Goal: Task Accomplishment & Management: Complete application form

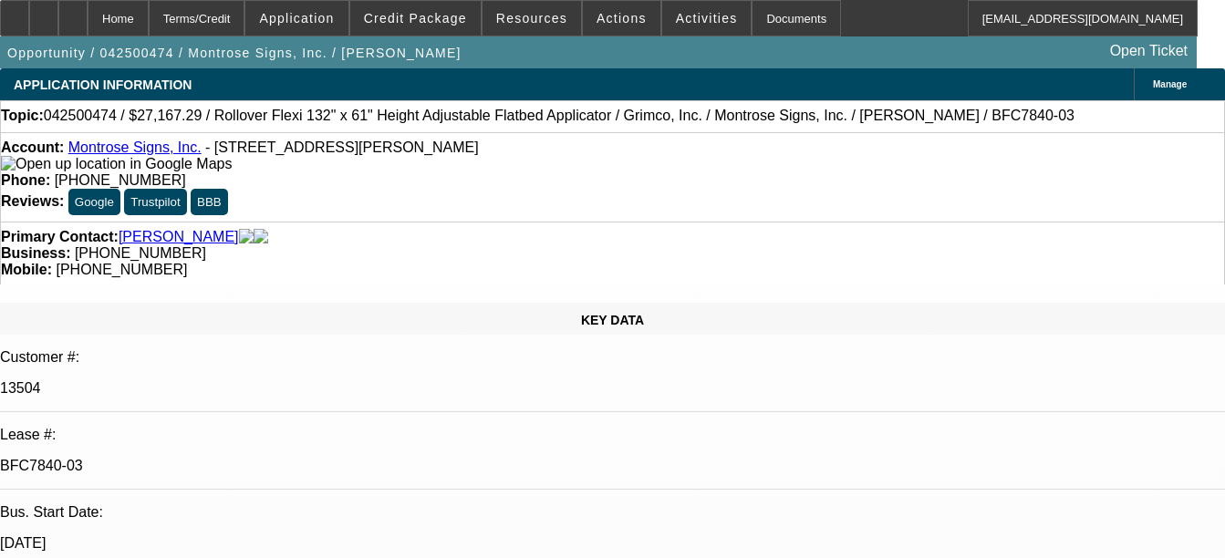
select select "0"
select select "0.1"
select select "0"
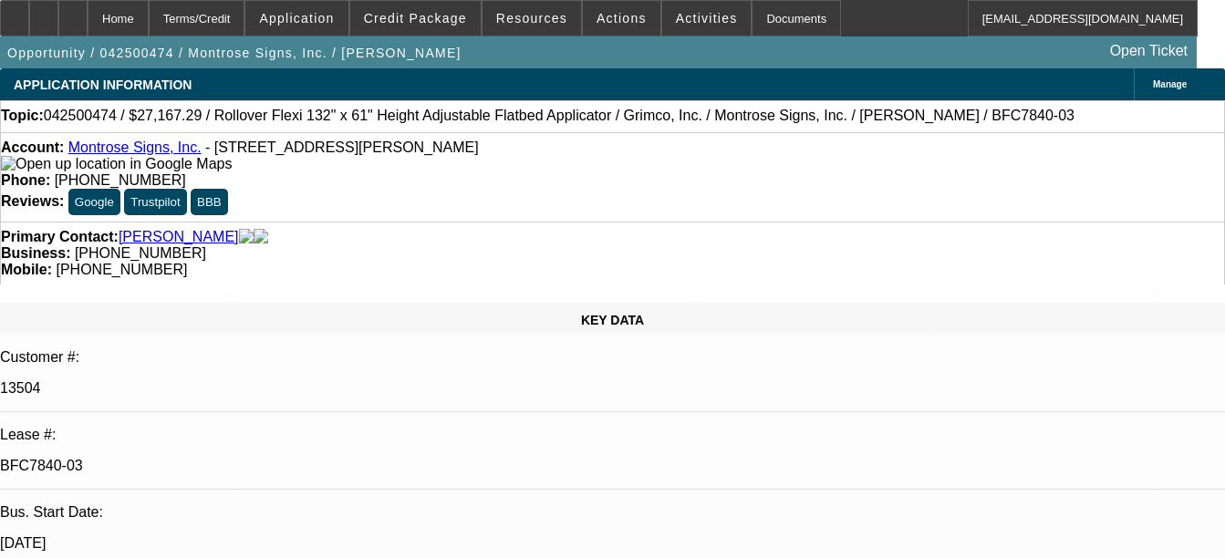
select select "0.1"
select select "0"
select select "0.1"
select select "1"
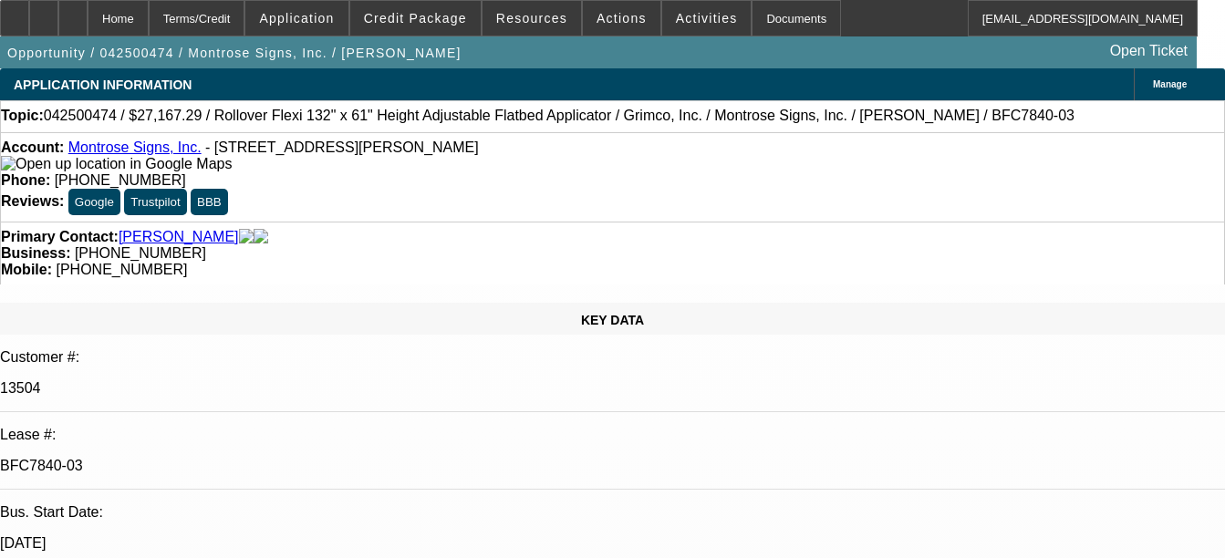
select select "1"
select select "4"
select select "1"
select select "4"
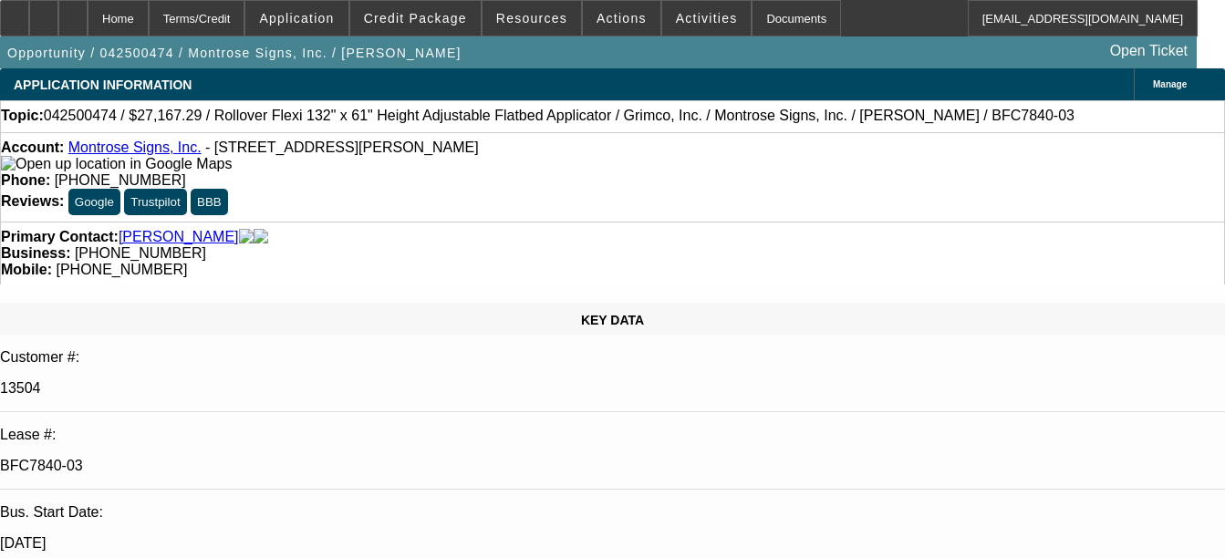
select select "1"
select select "4"
click at [763, 24] on div "Documents" at bounding box center [795, 18] width 89 height 36
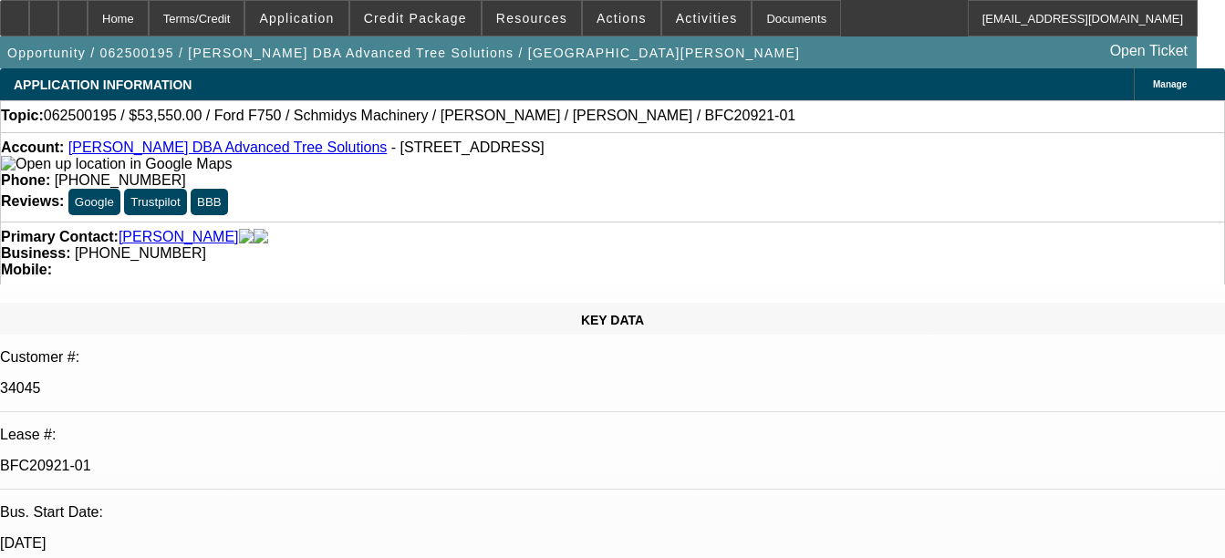
select select "0.1"
select select "0"
select select "0.1"
select select "0"
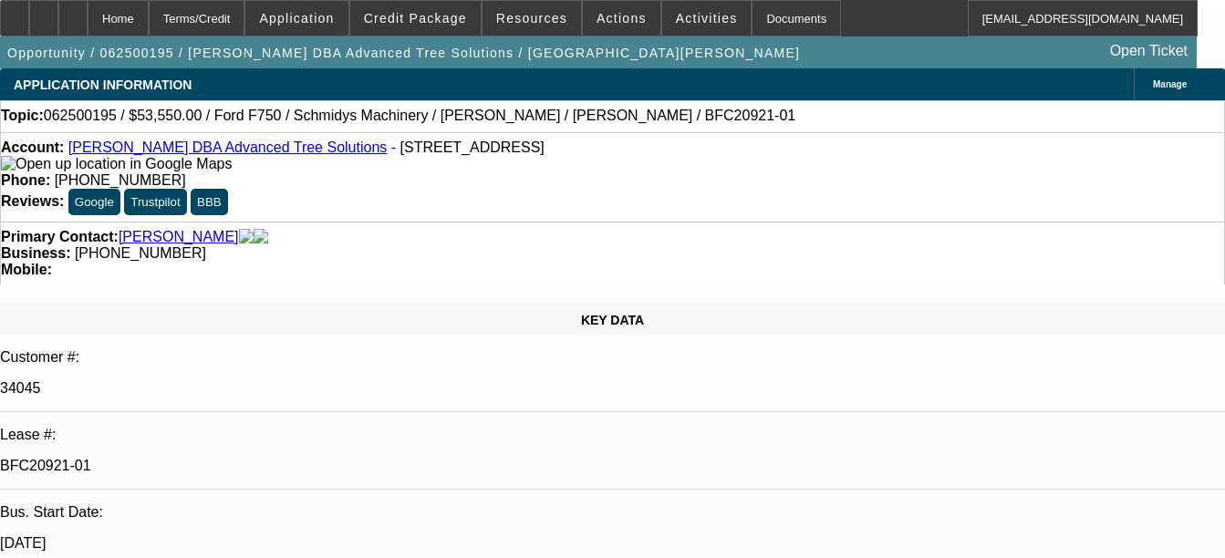
select select "0"
select select "0.1"
select select "0"
select select "0.1"
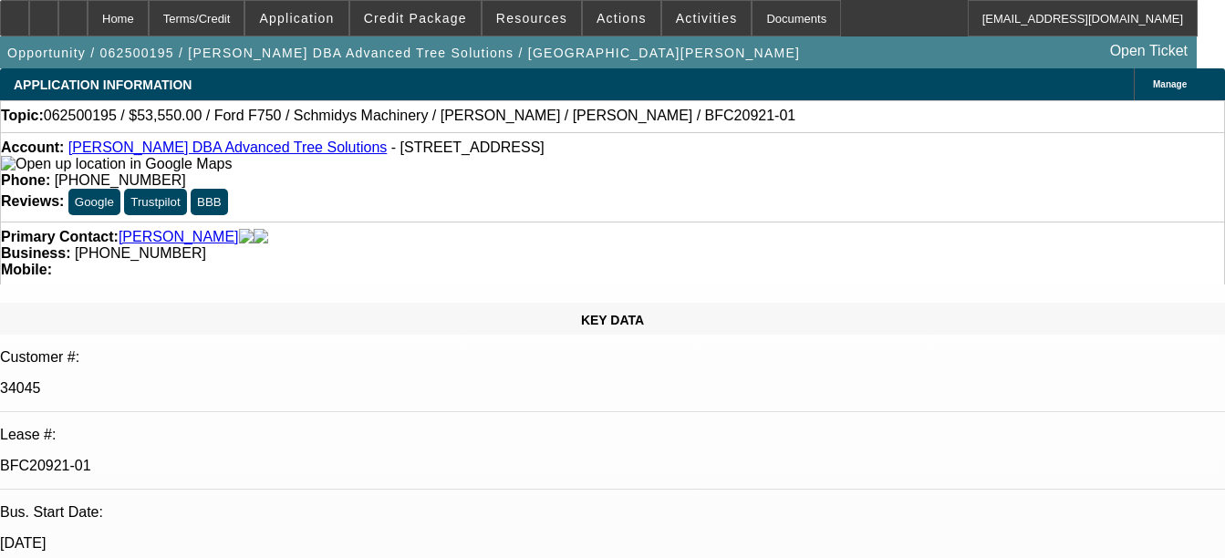
select select "0"
select select "1"
select select "3"
select select "6"
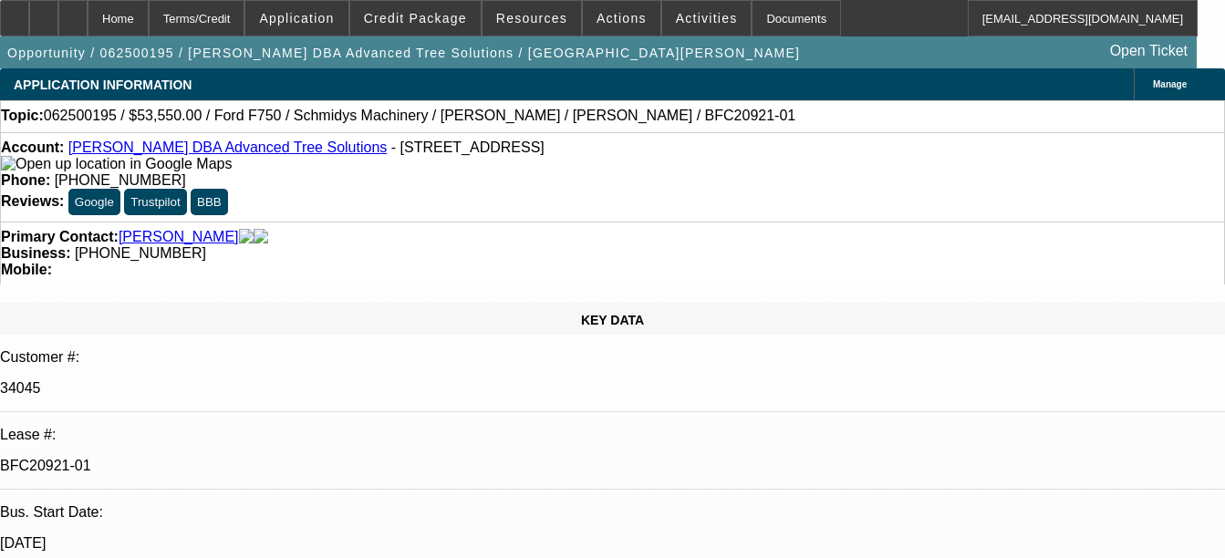
select select "1"
select select "3"
select select "6"
select select "1"
select select "3"
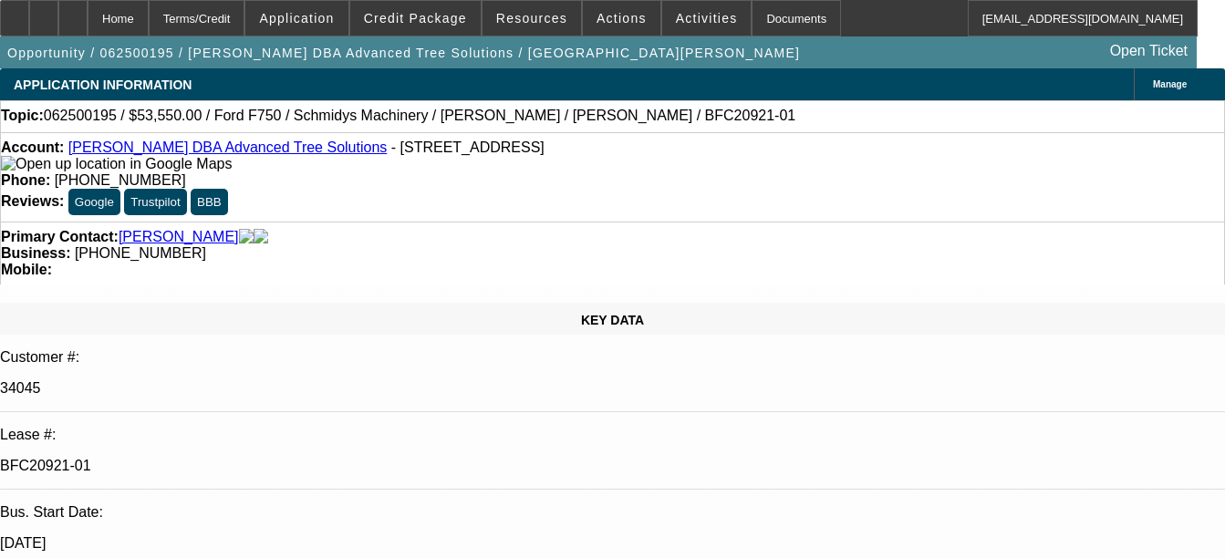
select select "6"
select select "1"
select select "3"
select select "6"
click at [777, 25] on div "Documents" at bounding box center [795, 18] width 89 height 36
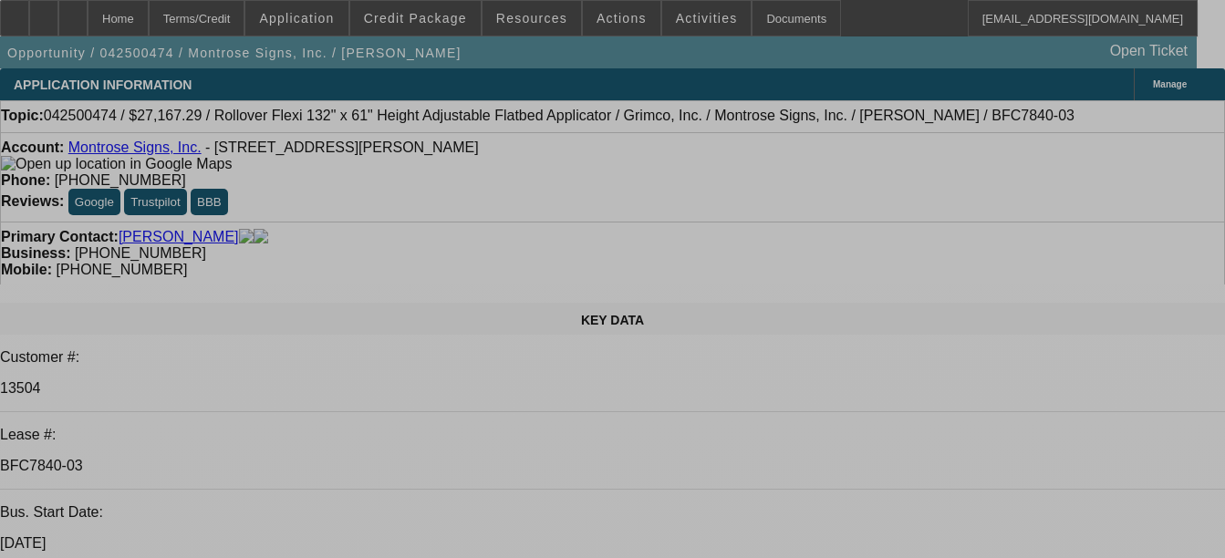
select select "0"
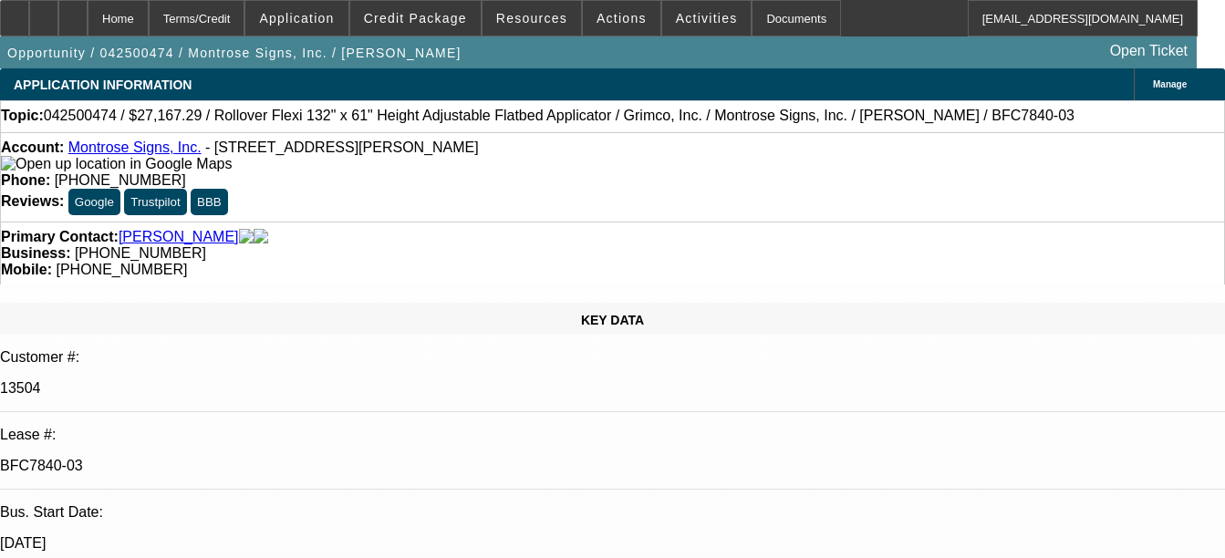
select select "0"
select select "0.1"
select select "0"
select select "0.1"
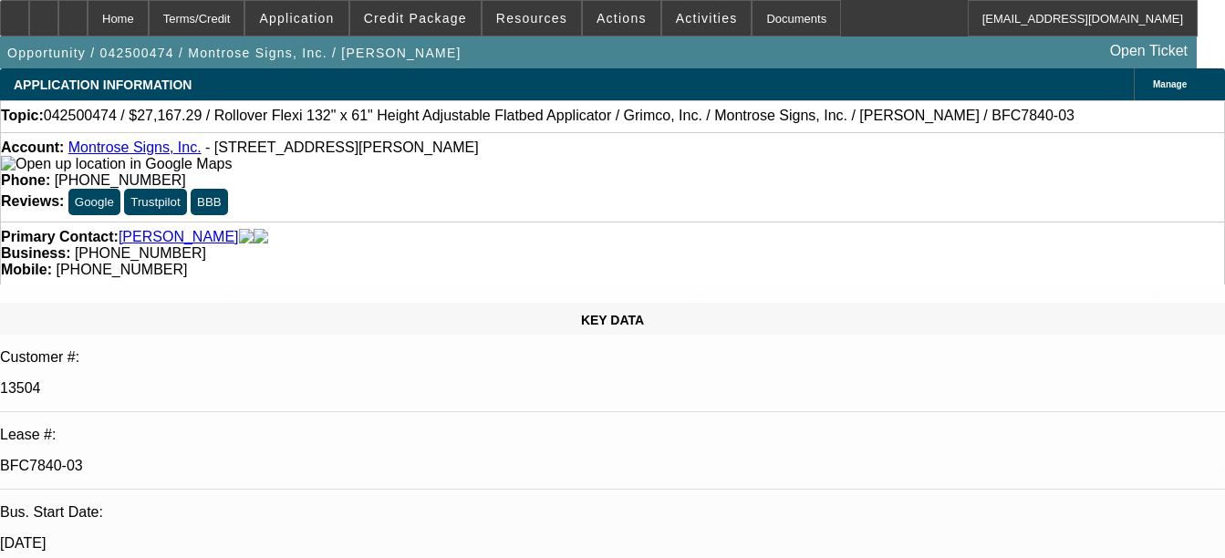
select select "0"
select select "0.1"
select select "1"
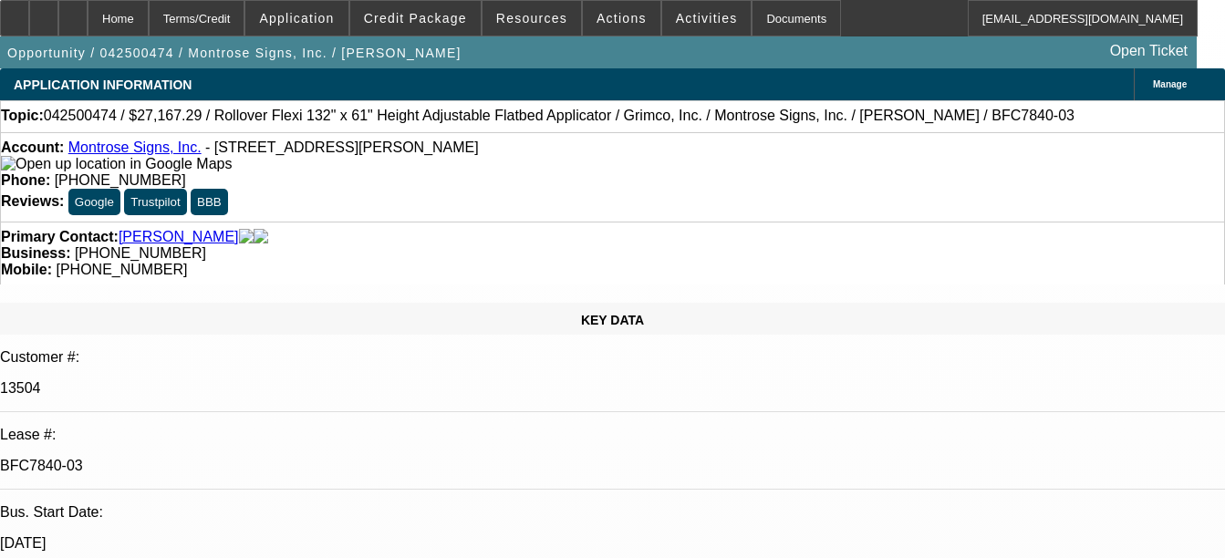
select select "4"
select select "1"
select select "4"
select select "1"
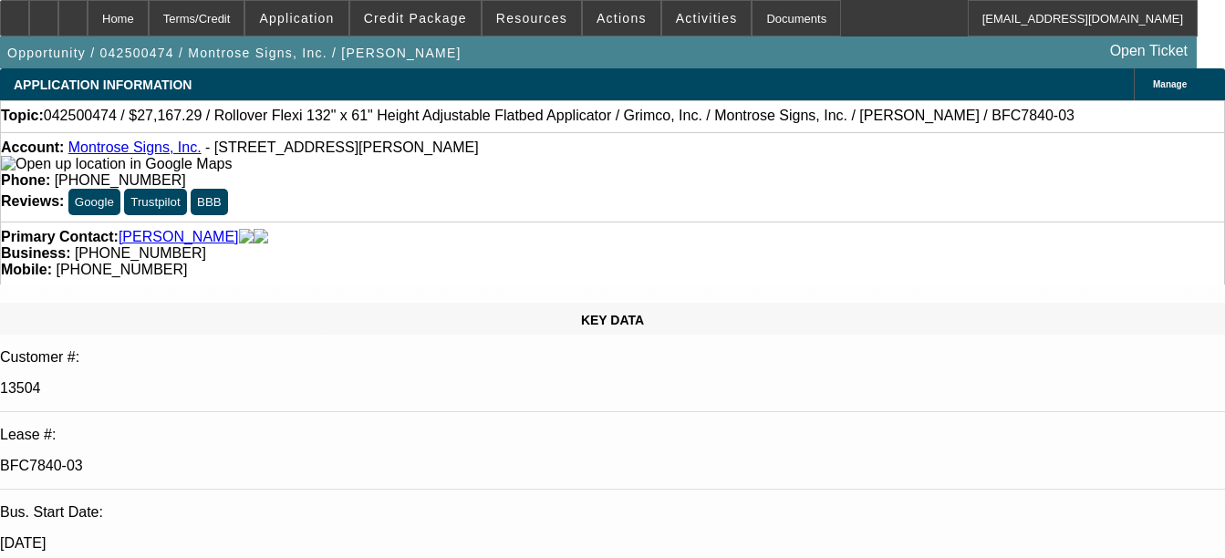
select select "1"
select select "4"
click at [751, 22] on div "Documents" at bounding box center [795, 18] width 89 height 36
